Goal: Transaction & Acquisition: Purchase product/service

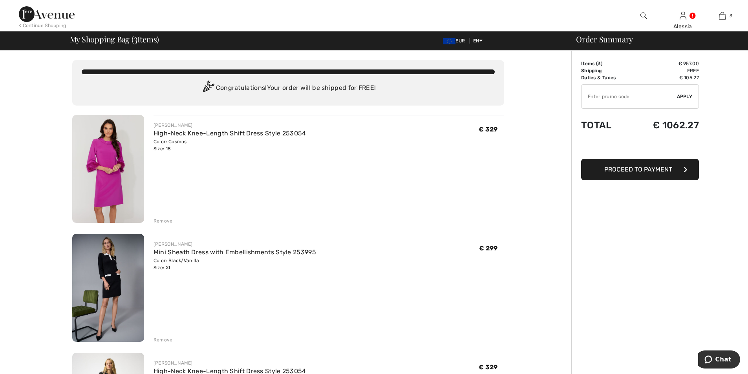
click at [159, 340] on div "Remove" at bounding box center [162, 339] width 19 height 7
